Goal: Transaction & Acquisition: Book appointment/travel/reservation

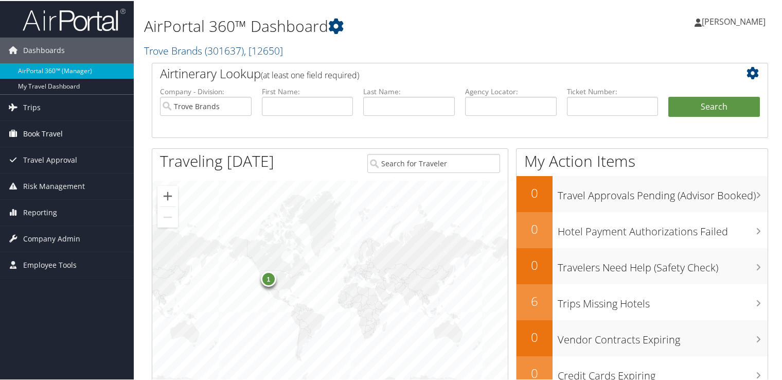
click at [56, 131] on span "Book Travel" at bounding box center [43, 133] width 40 height 26
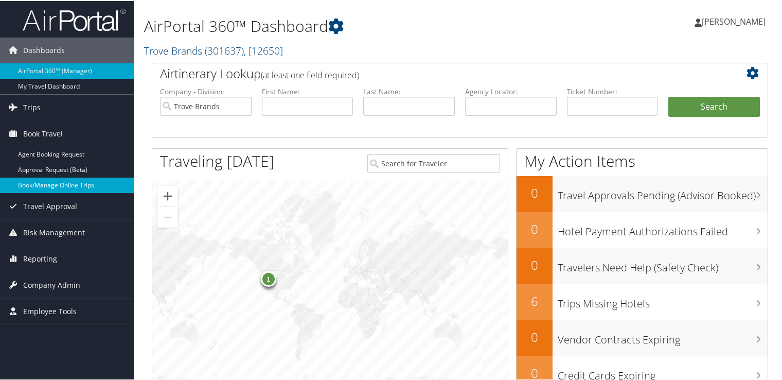
click at [70, 184] on link "Book/Manage Online Trips" at bounding box center [67, 183] width 134 height 15
